Goal: Information Seeking & Learning: Learn about a topic

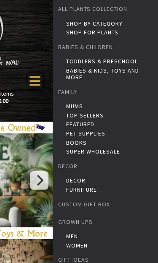
scroll to position [32, 0]
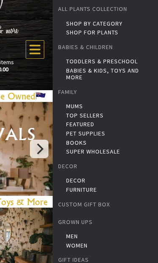
click at [102, 31] on link "Shop for Plants" at bounding box center [110, 32] width 89 height 7
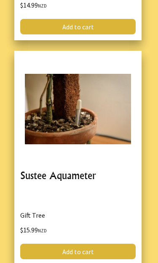
scroll to position [6422, 0]
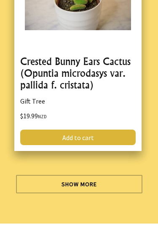
click at [72, 175] on link "Show More" at bounding box center [79, 184] width 126 height 18
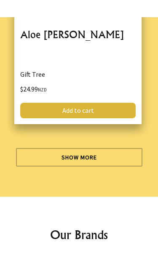
scroll to position [18355, 0]
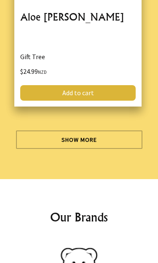
click at [99, 124] on div "Show More" at bounding box center [79, 136] width 146 height 25
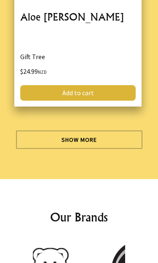
click at [96, 131] on link "Show More" at bounding box center [79, 140] width 126 height 18
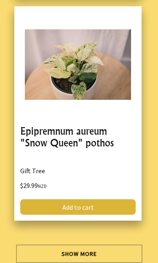
scroll to position [27335, 0]
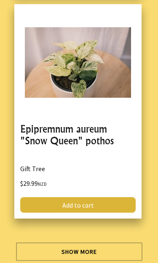
click at [92, 243] on link "Show More" at bounding box center [79, 252] width 126 height 18
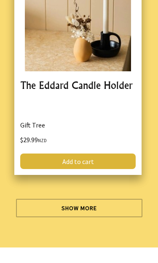
scroll to position [36466, 0]
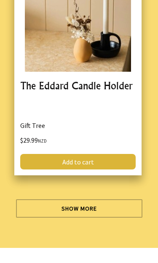
click at [116, 200] on link "Show More" at bounding box center [79, 209] width 126 height 18
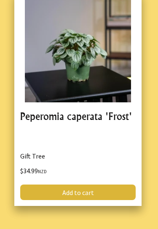
scroll to position [45482, 0]
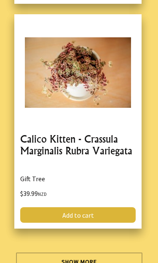
scroll to position [54501, 0]
click at [107, 253] on link "Show More" at bounding box center [79, 262] width 126 height 18
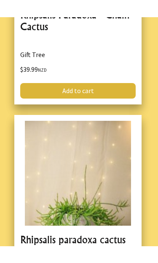
scroll to position [63488, 0]
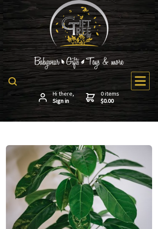
scroll to position [0, 0]
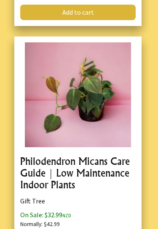
scroll to position [72562, 0]
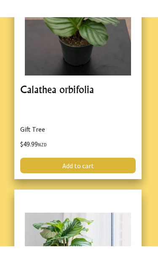
scroll to position [81554, 0]
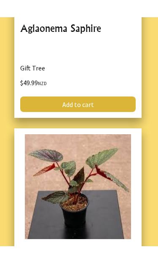
scroll to position [90635, 0]
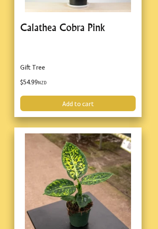
scroll to position [99686, 0]
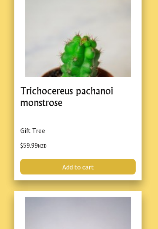
scroll to position [108683, 0]
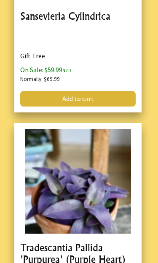
scroll to position [117875, 0]
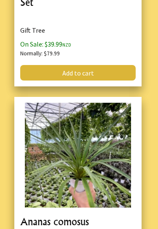
scroll to position [123622, 0]
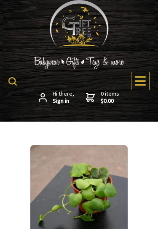
click at [137, 84] on icon at bounding box center [140, 81] width 13 height 13
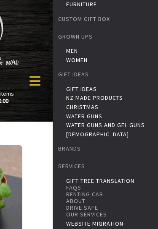
scroll to position [186, 0]
click at [99, 216] on link "Our Services" at bounding box center [110, 214] width 89 height 7
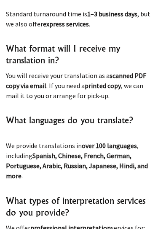
scroll to position [1770, 0]
